Goal: Task Accomplishment & Management: Complete application form

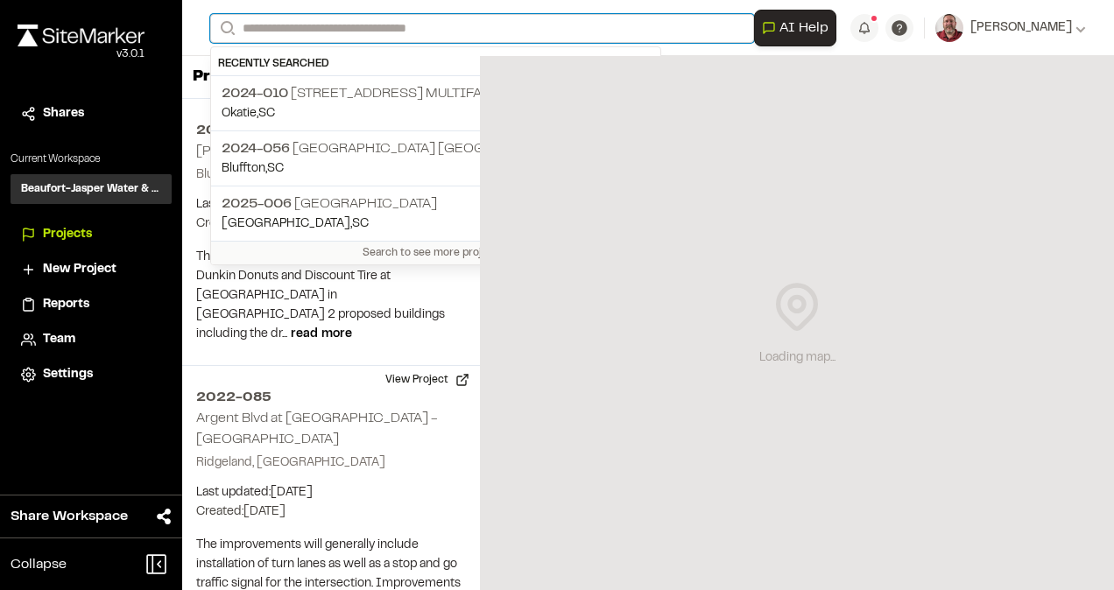
click at [264, 30] on input "Search" at bounding box center [482, 28] width 544 height 29
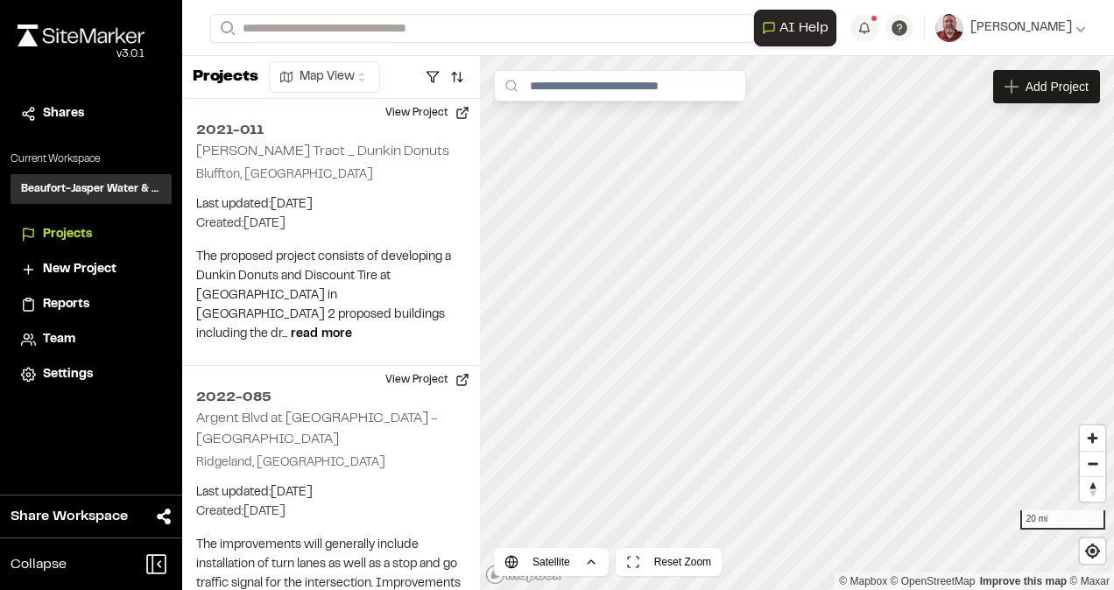
click at [306, 201] on p "2025-006 [GEOGRAPHIC_DATA]" at bounding box center [435, 203] width 428 height 21
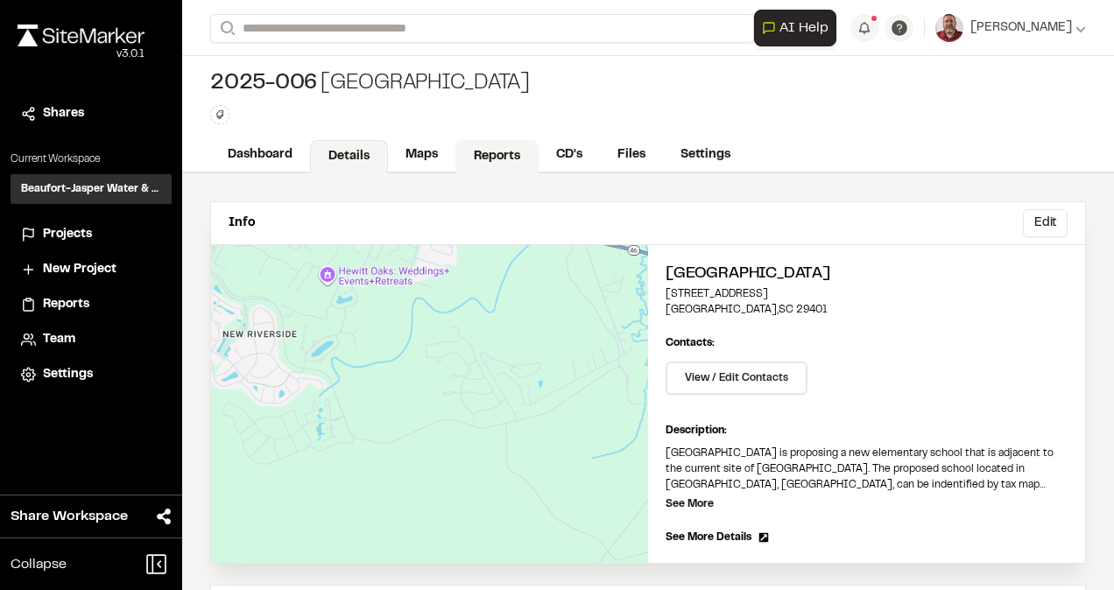
click at [503, 158] on link "Reports" at bounding box center [496, 156] width 83 height 33
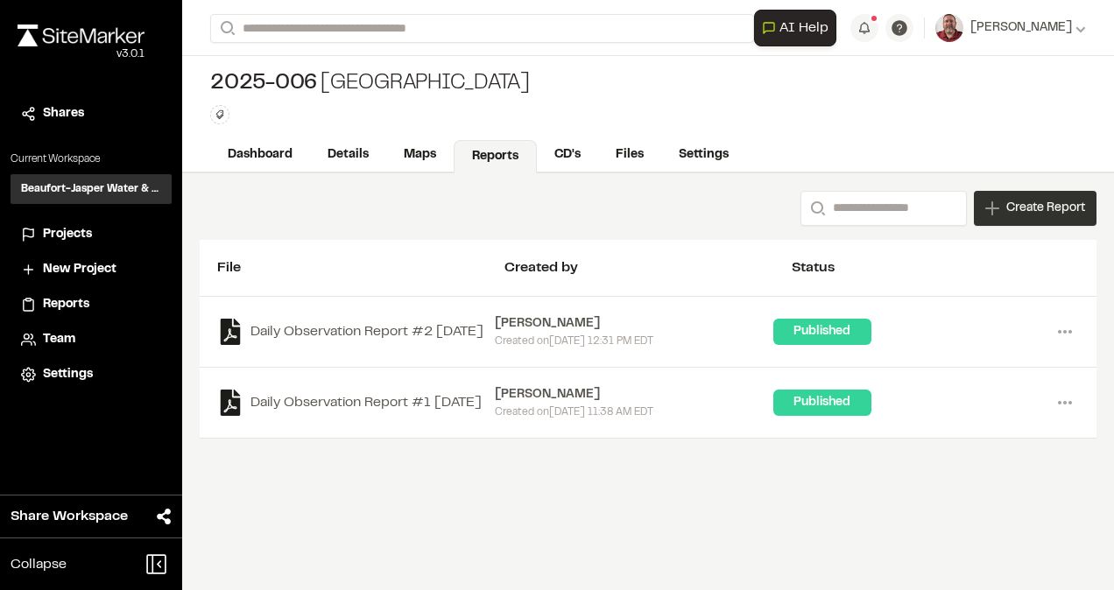
click at [986, 210] on icon at bounding box center [992, 208] width 14 height 14
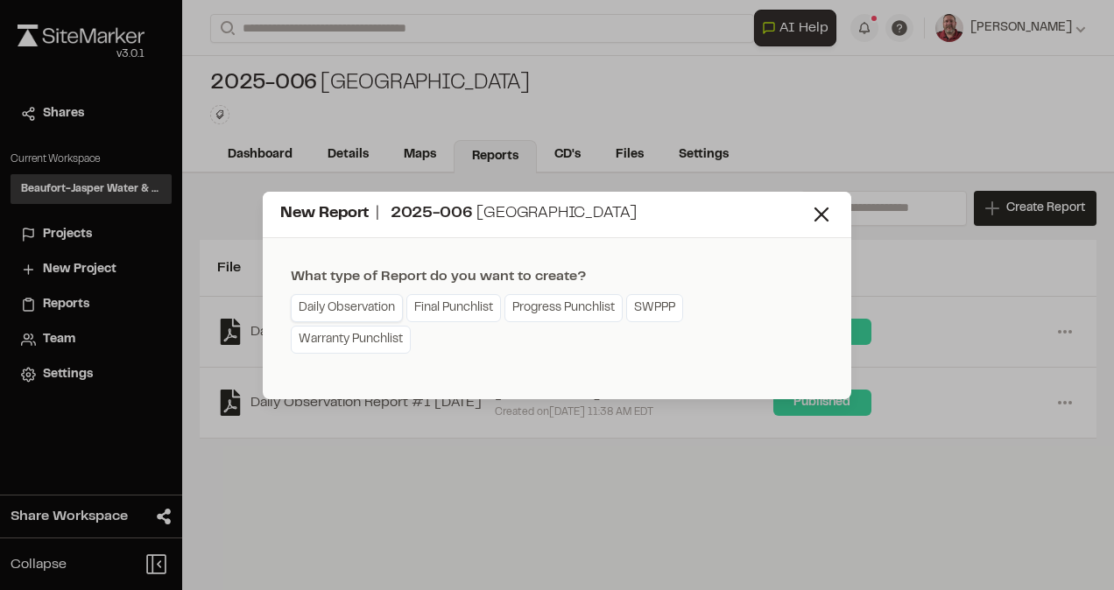
click at [341, 307] on link "Daily Observation" at bounding box center [347, 308] width 112 height 28
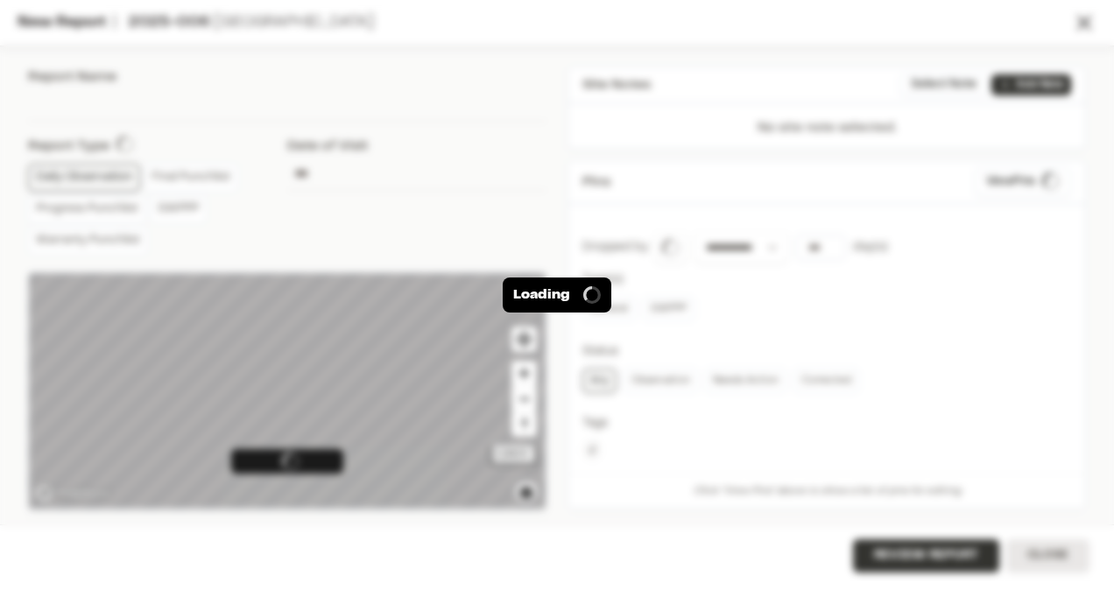
type input "**********"
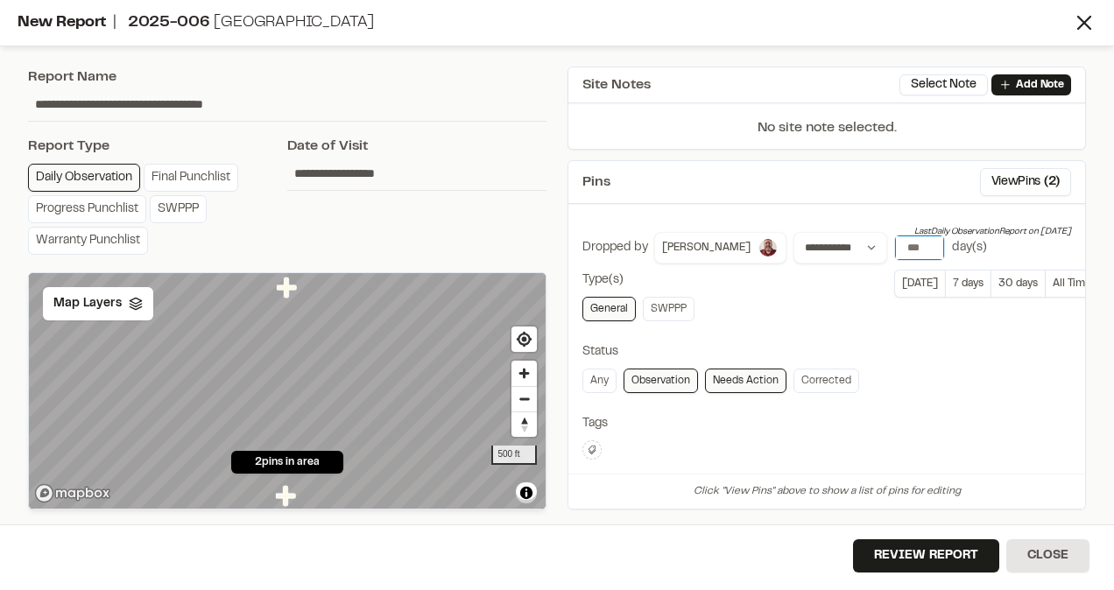
click at [895, 242] on input "number" at bounding box center [919, 247] width 49 height 25
click at [894, 285] on button "[DATE]" at bounding box center [919, 284] width 51 height 28
click at [994, 174] on button "View Pins ( 2 )" at bounding box center [1025, 182] width 91 height 28
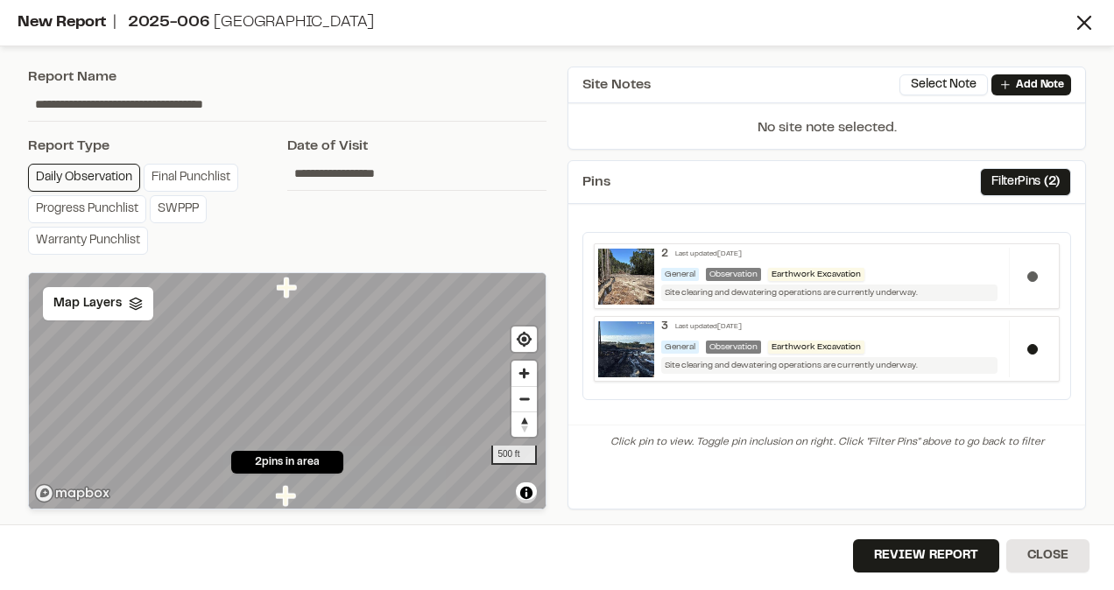
click at [1029, 272] on button at bounding box center [1032, 276] width 11 height 11
click at [892, 552] on button "Review Report" at bounding box center [926, 555] width 146 height 33
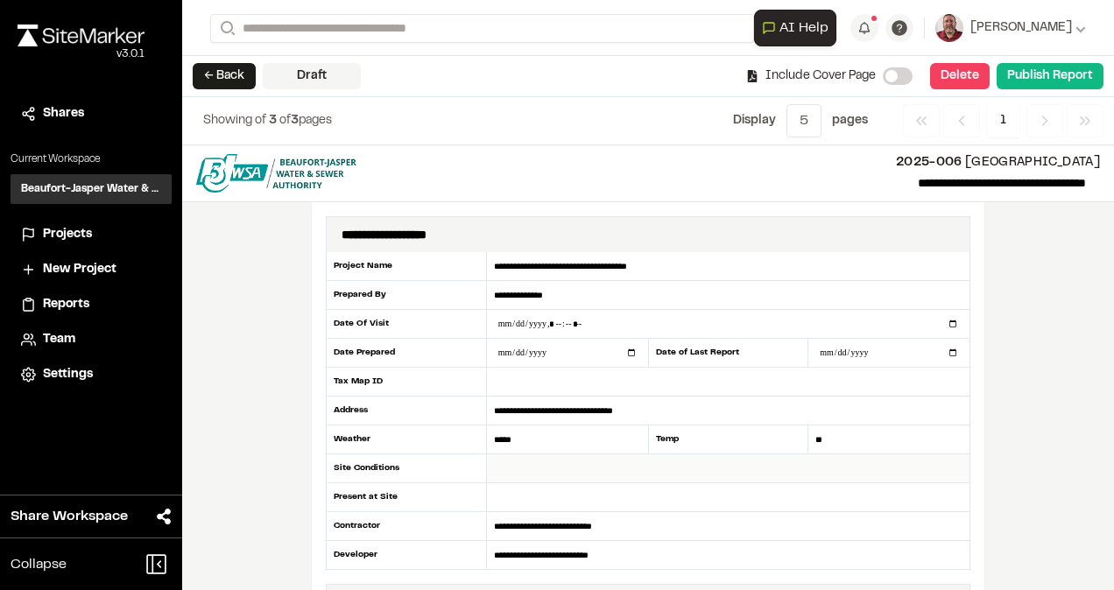
click at [559, 467] on input "text" at bounding box center [728, 468] width 482 height 29
type input "*****"
click at [495, 497] on input "text" at bounding box center [728, 497] width 482 height 29
type input "**********"
click at [1078, 82] on button "Publish Report" at bounding box center [1049, 76] width 107 height 26
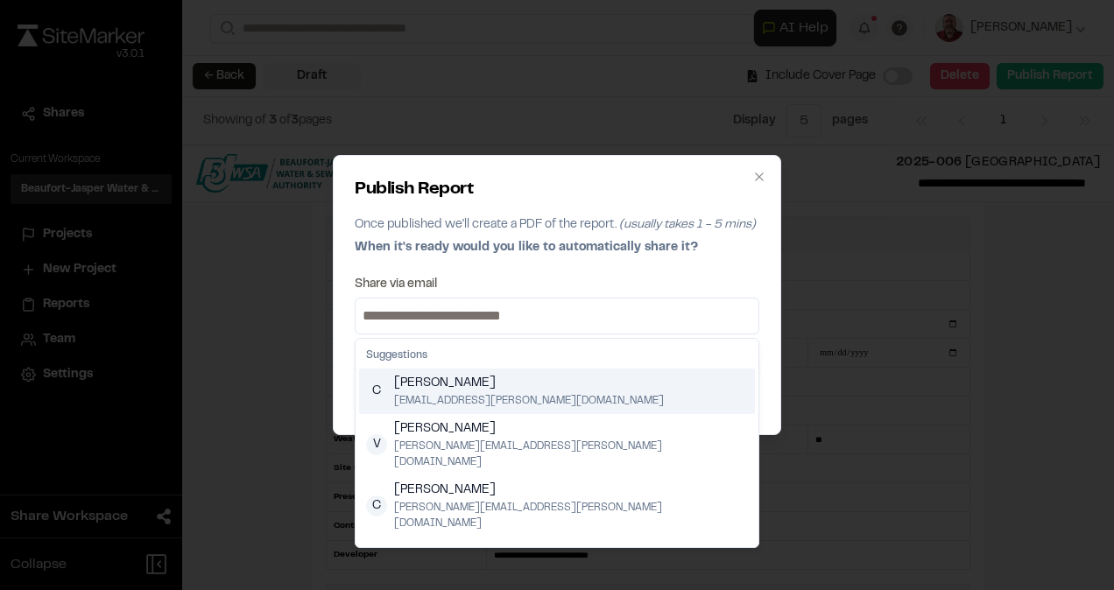
click at [667, 312] on input at bounding box center [557, 316] width 396 height 28
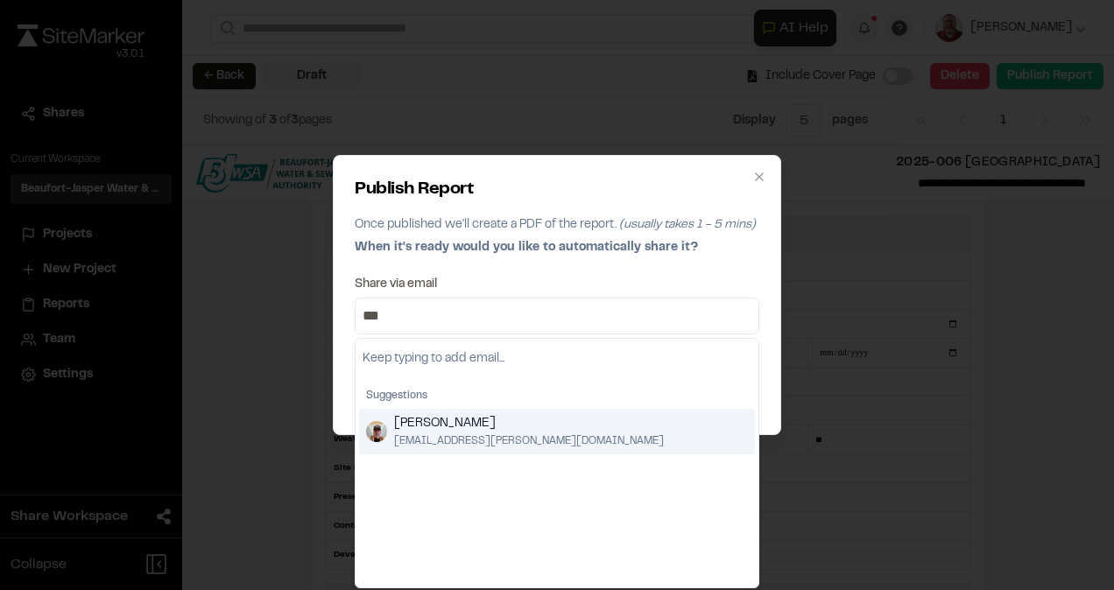
type input "***"
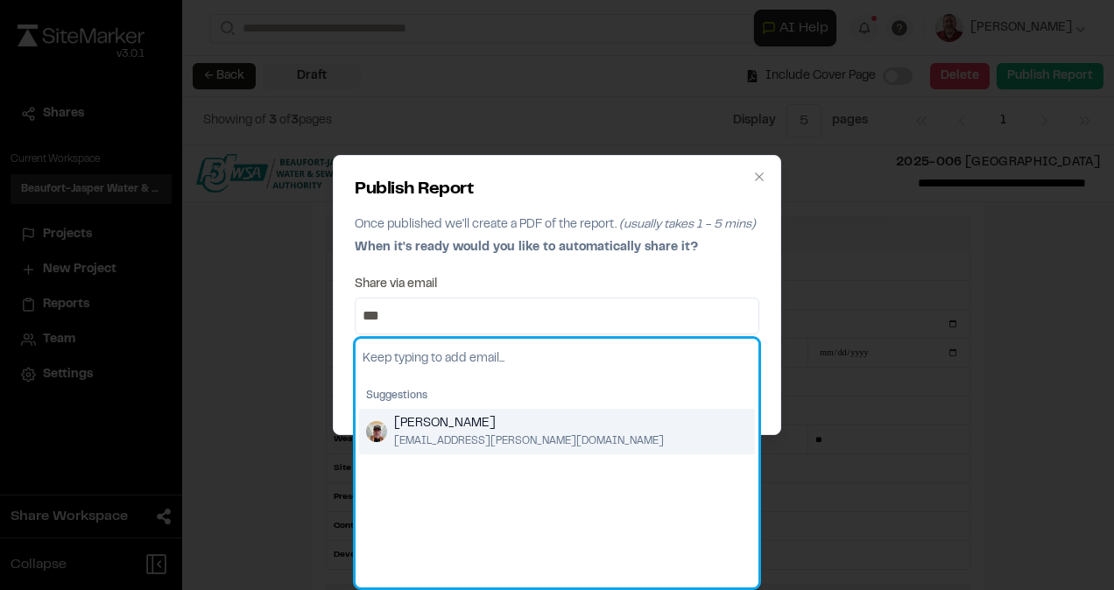
click at [447, 425] on span "[PERSON_NAME]" at bounding box center [529, 423] width 270 height 19
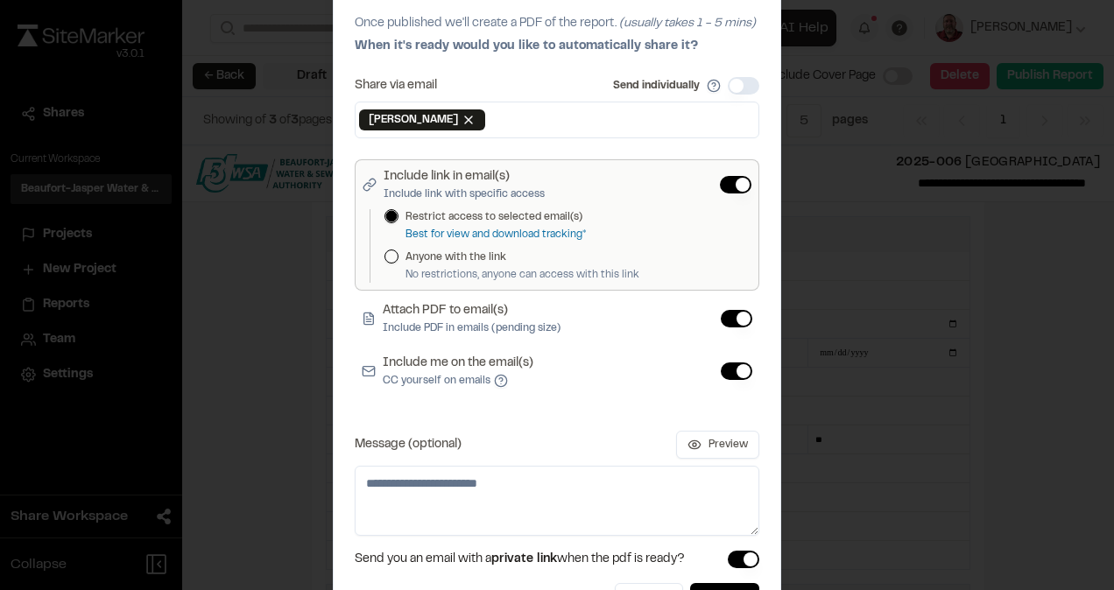
click at [730, 366] on button "Include me on the email(s) CC yourself on emails" at bounding box center [736, 371] width 32 height 18
click at [708, 585] on button "Publish" at bounding box center [724, 599] width 69 height 32
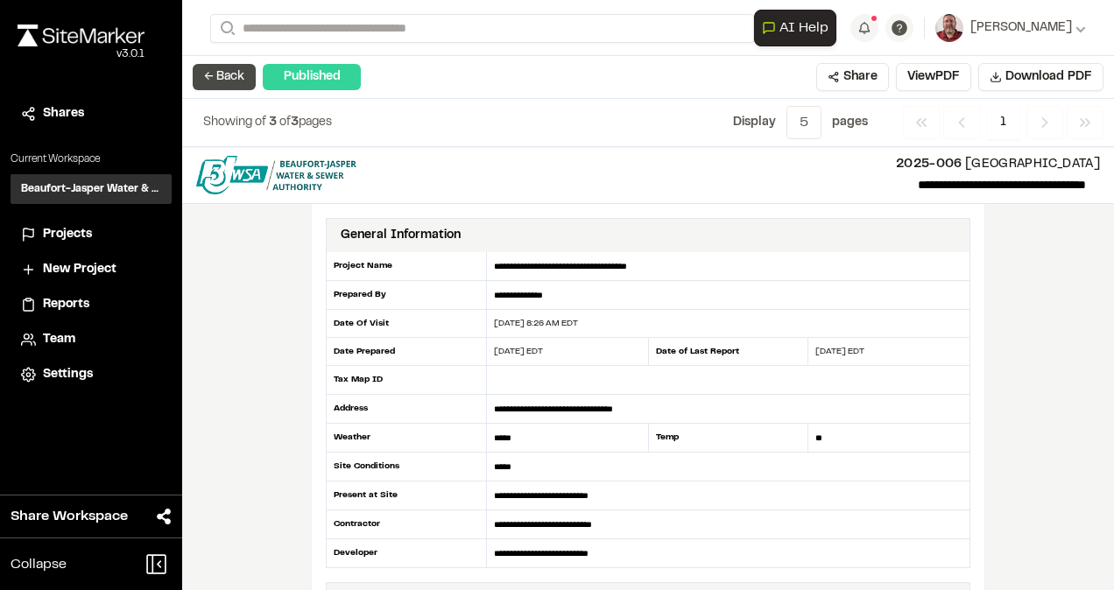
click at [216, 75] on button "← Back" at bounding box center [224, 77] width 63 height 26
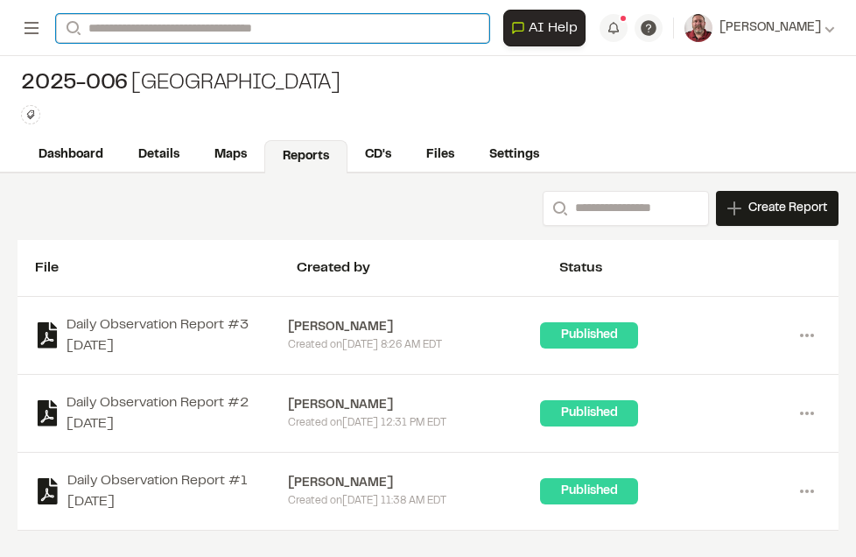
click at [204, 34] on input "Search" at bounding box center [272, 28] width 433 height 29
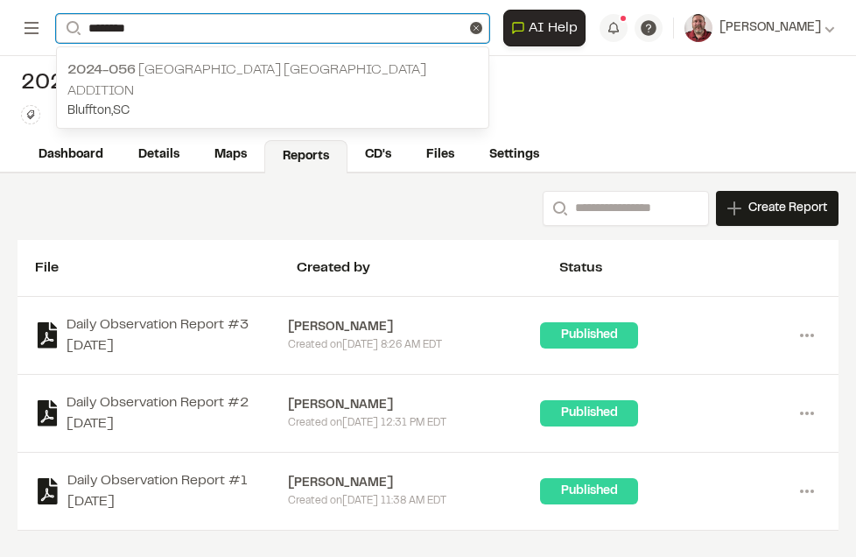
type input "********"
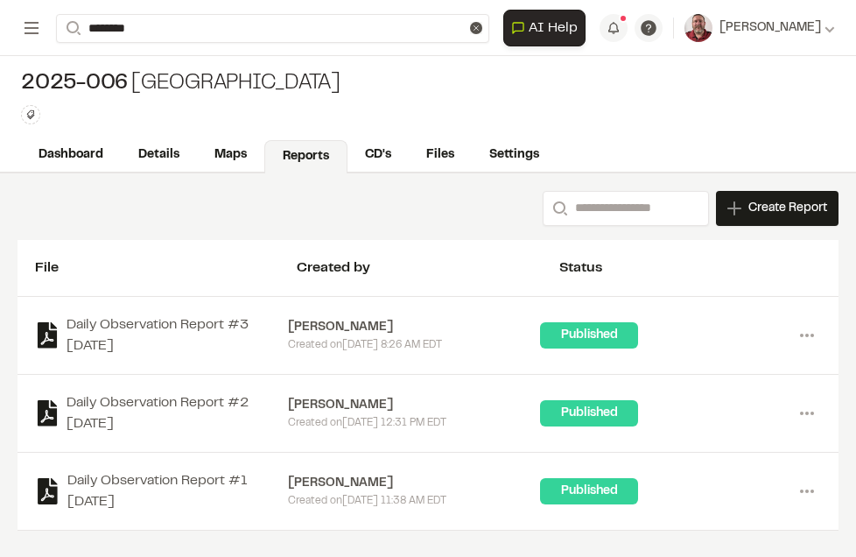
click at [116, 65] on span "2024-056" at bounding box center [101, 70] width 68 height 12
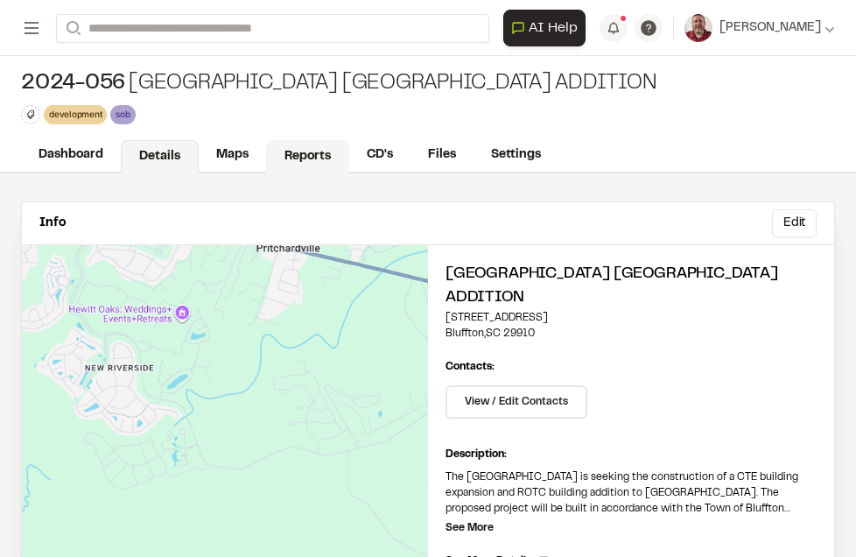
click at [294, 155] on link "Reports" at bounding box center [307, 156] width 83 height 33
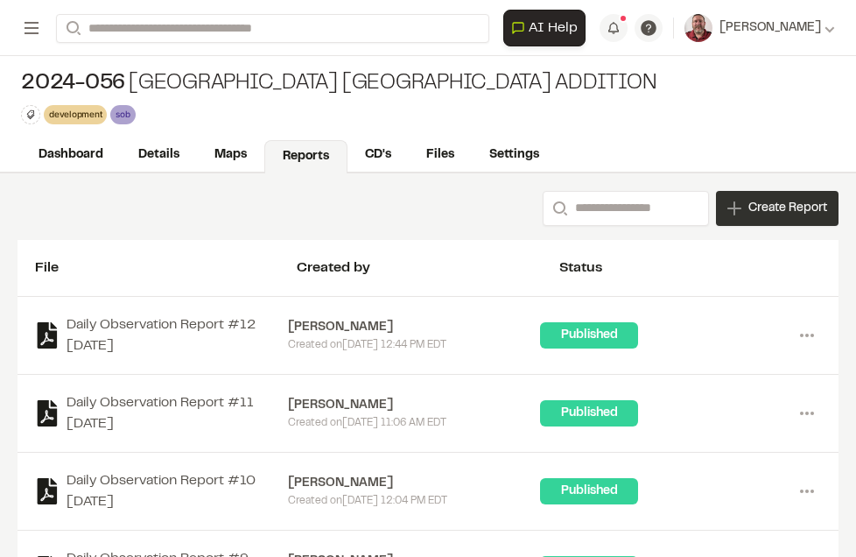
click at [748, 207] on span "Create Report" at bounding box center [787, 208] width 79 height 19
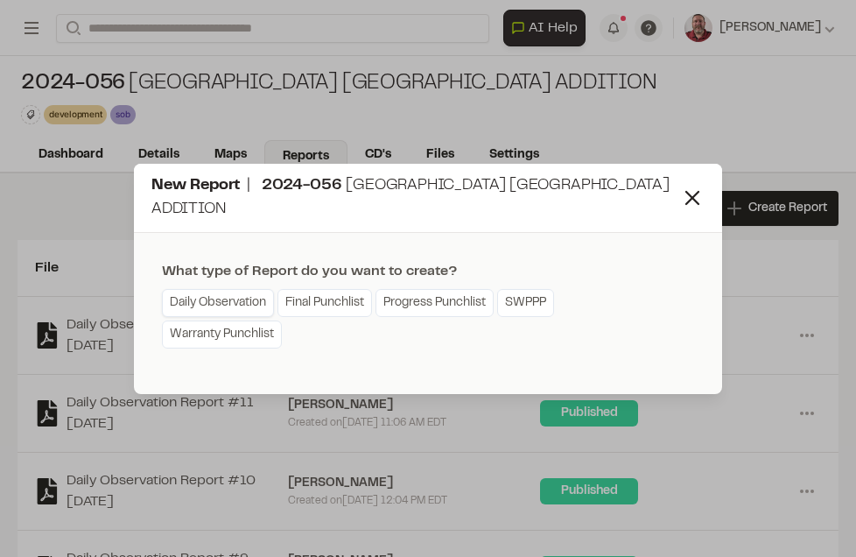
click at [240, 294] on link "Daily Observation" at bounding box center [218, 303] width 112 height 28
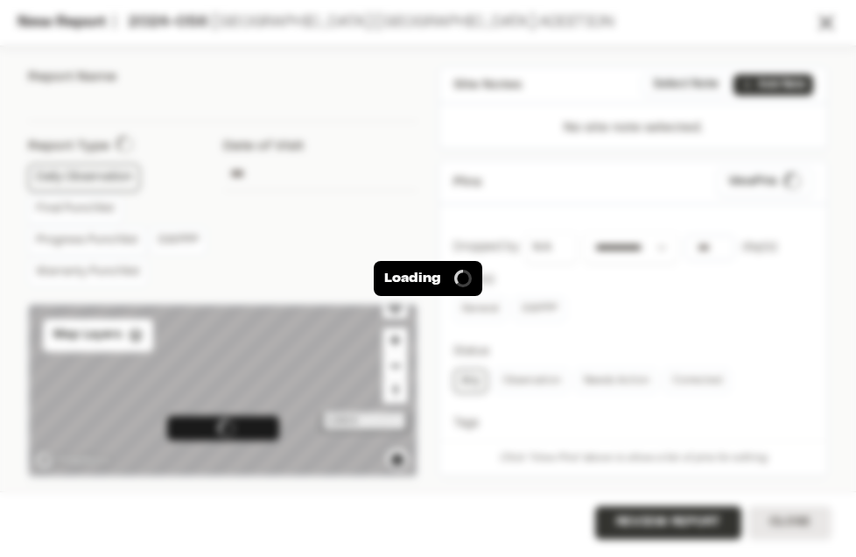
type input "**********"
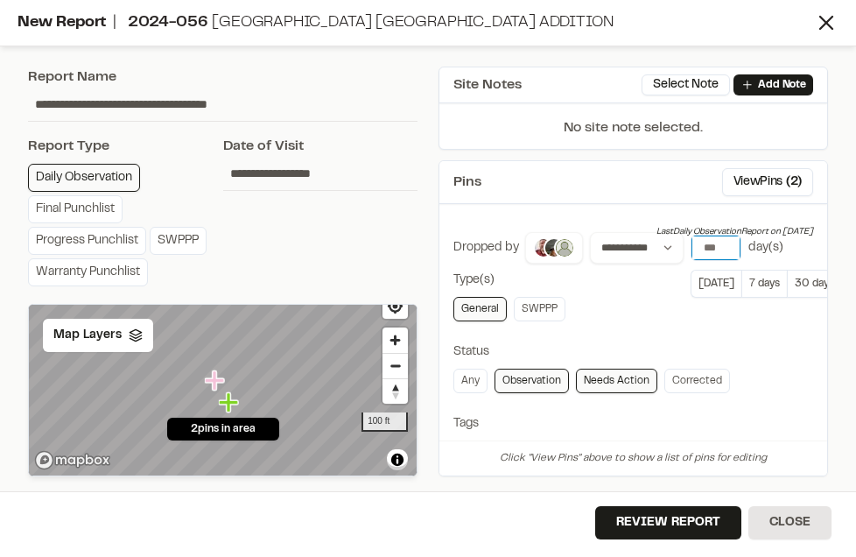
click at [711, 248] on input "number" at bounding box center [716, 247] width 49 height 25
click at [707, 282] on button "[DATE]" at bounding box center [716, 284] width 51 height 28
click at [767, 171] on button "View Pins ( 2 )" at bounding box center [767, 182] width 91 height 28
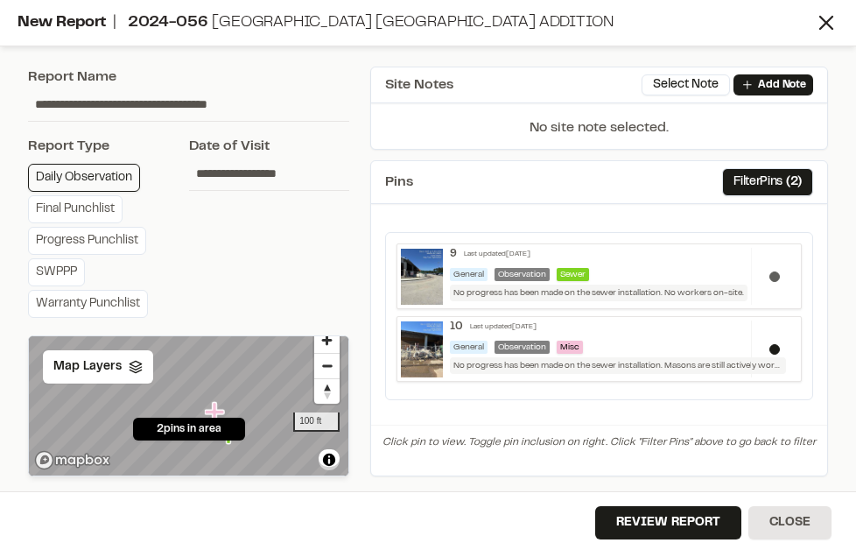
click at [776, 271] on button at bounding box center [774, 276] width 11 height 11
click at [657, 519] on button "Review Report" at bounding box center [668, 522] width 146 height 33
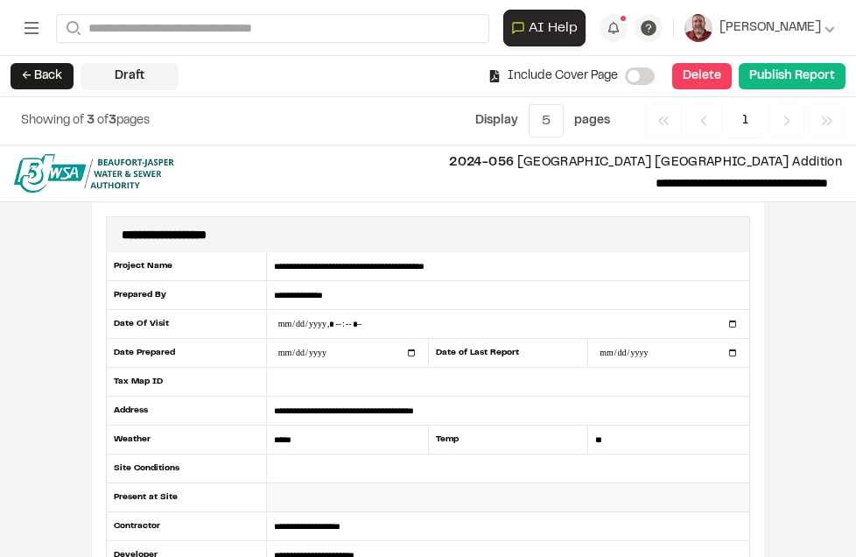
click at [309, 490] on input "text" at bounding box center [508, 497] width 482 height 29
type input "*"
click at [292, 467] on input "text" at bounding box center [508, 468] width 482 height 29
type input "**********"
click at [289, 491] on input "text" at bounding box center [508, 497] width 482 height 29
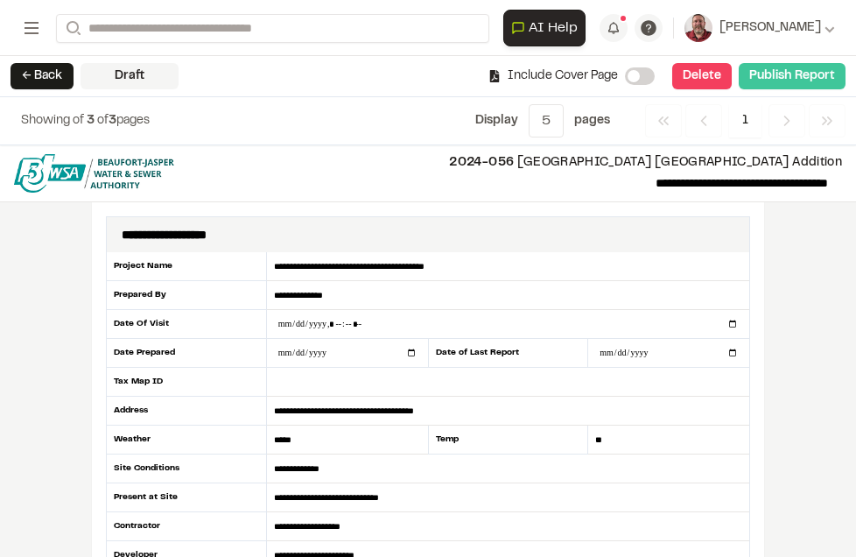
type input "**********"
click at [779, 81] on button "Publish Report" at bounding box center [792, 76] width 107 height 26
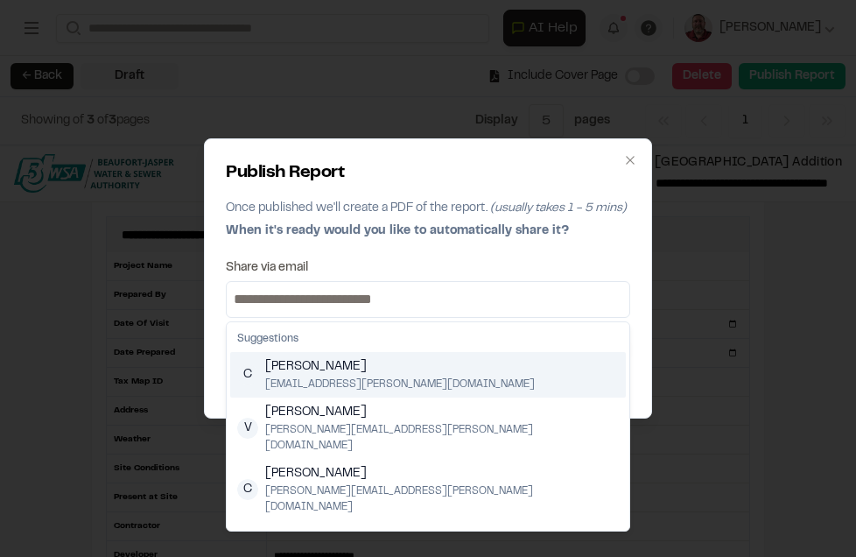
click at [545, 306] on input at bounding box center [428, 299] width 396 height 28
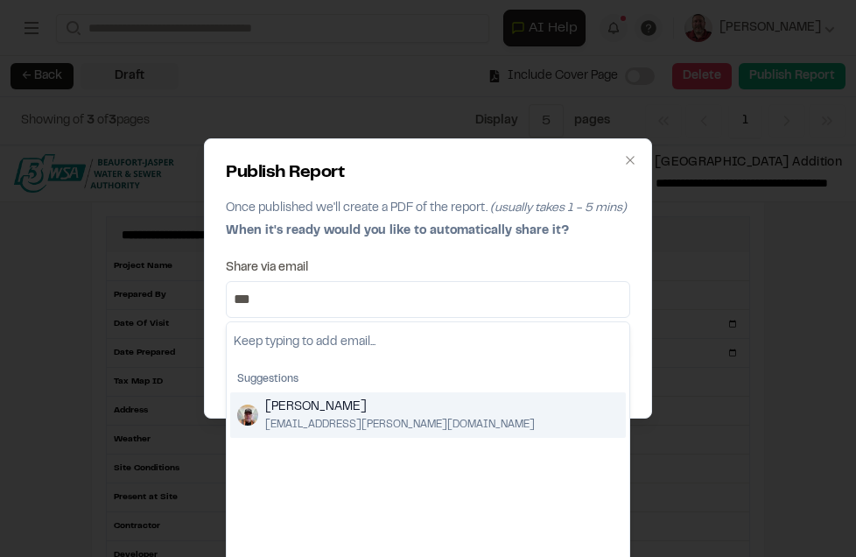
type input "***"
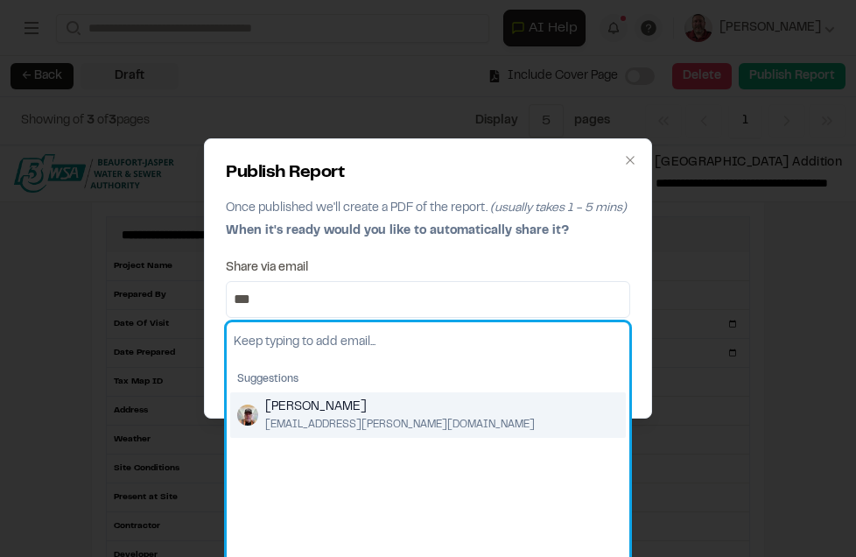
click at [299, 407] on span "[PERSON_NAME]" at bounding box center [400, 406] width 270 height 19
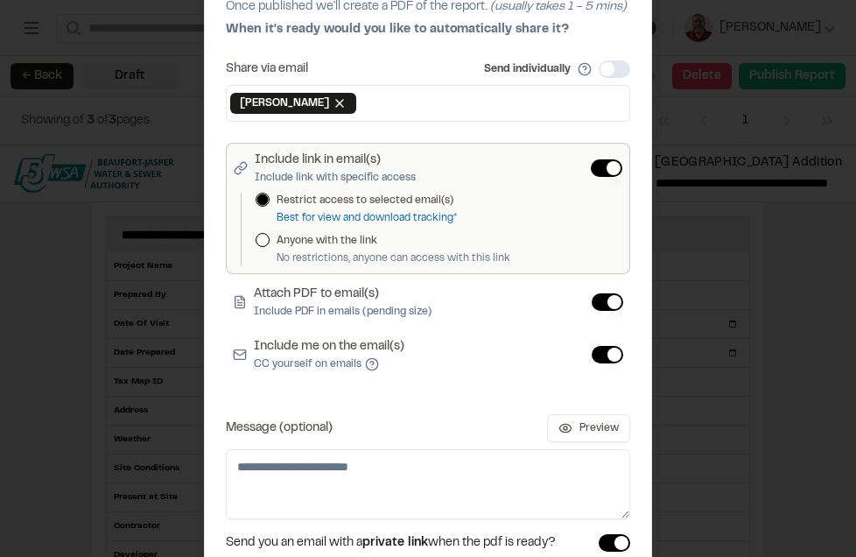
click at [604, 356] on button "Include me on the email(s) CC yourself on emails" at bounding box center [608, 355] width 32 height 18
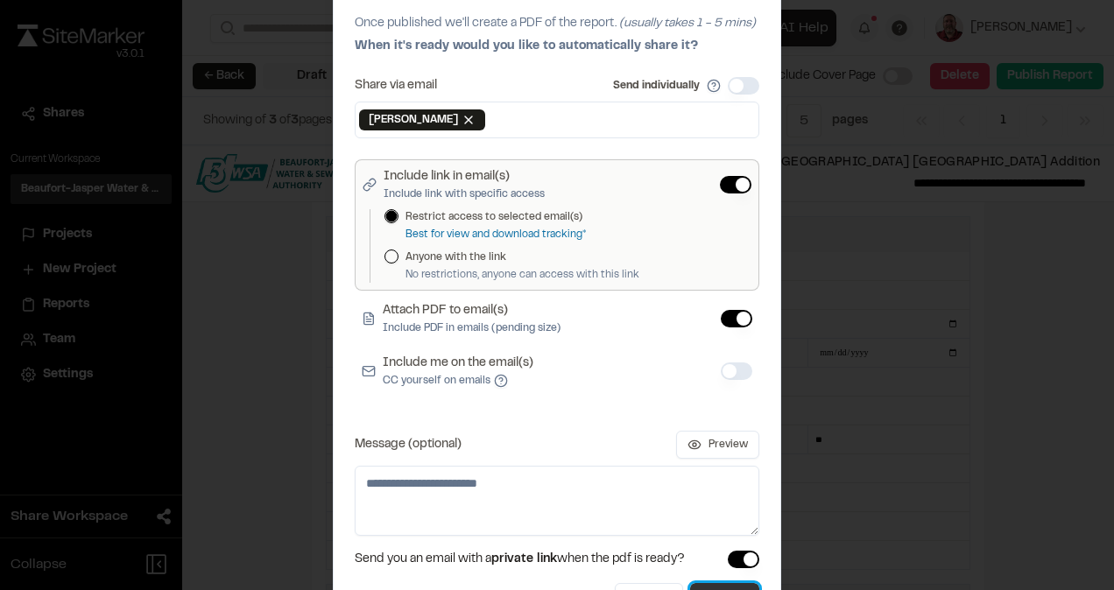
click at [713, 583] on button "Publish" at bounding box center [724, 599] width 69 height 32
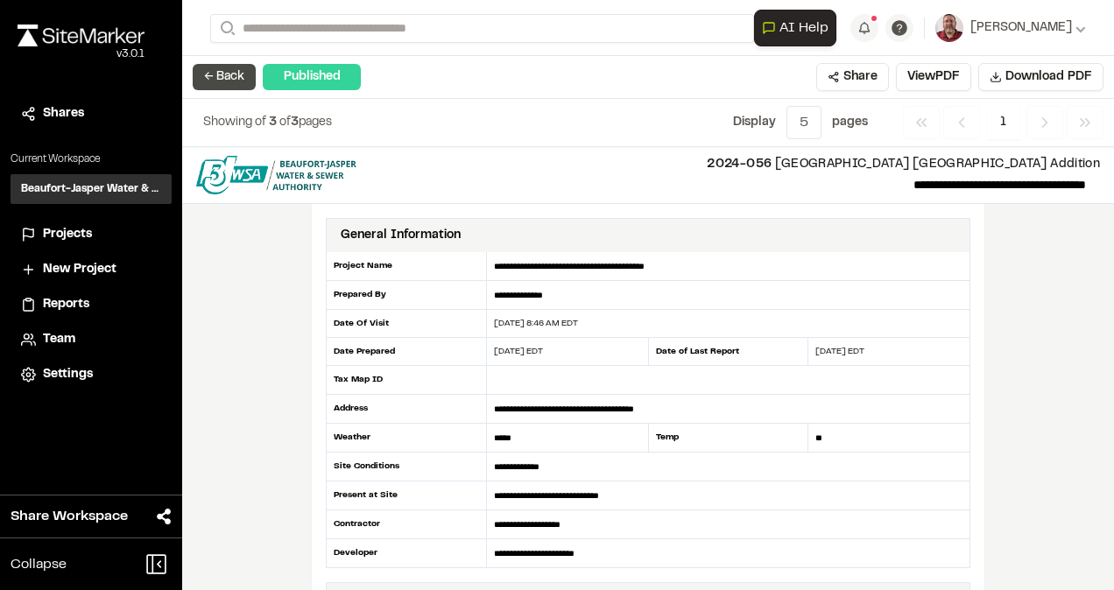
click at [228, 79] on button "← Back" at bounding box center [224, 77] width 63 height 26
